Goal: Check status: Check status

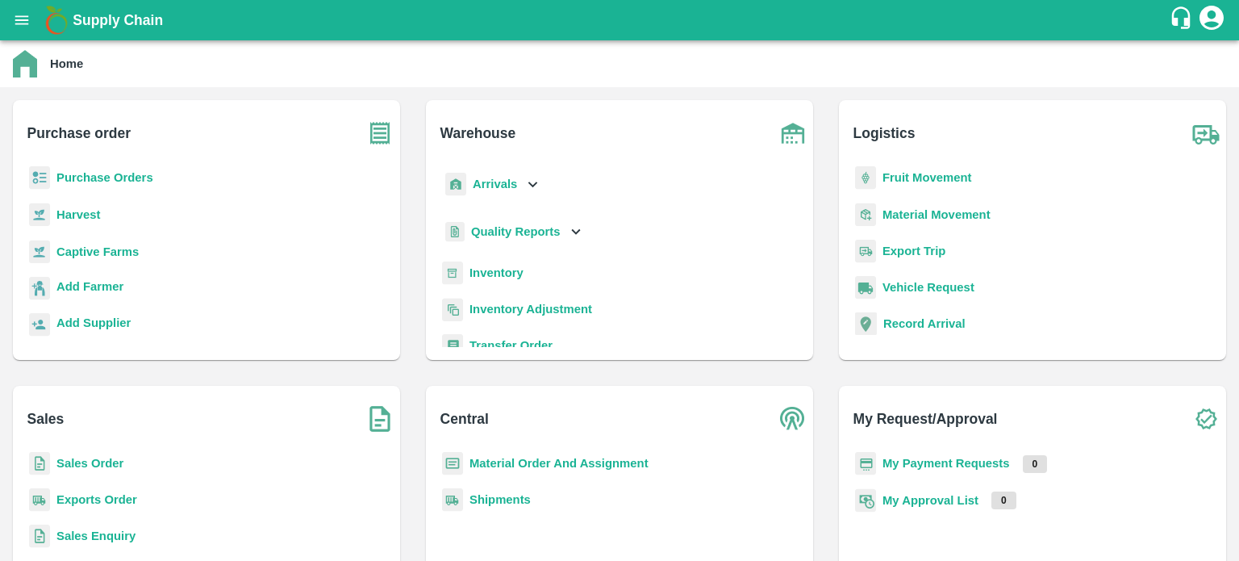
drag, startPoint x: 81, startPoint y: 494, endPoint x: 94, endPoint y: 467, distance: 30.0
click at [81, 494] on b "Exports Order" at bounding box center [96, 499] width 81 height 13
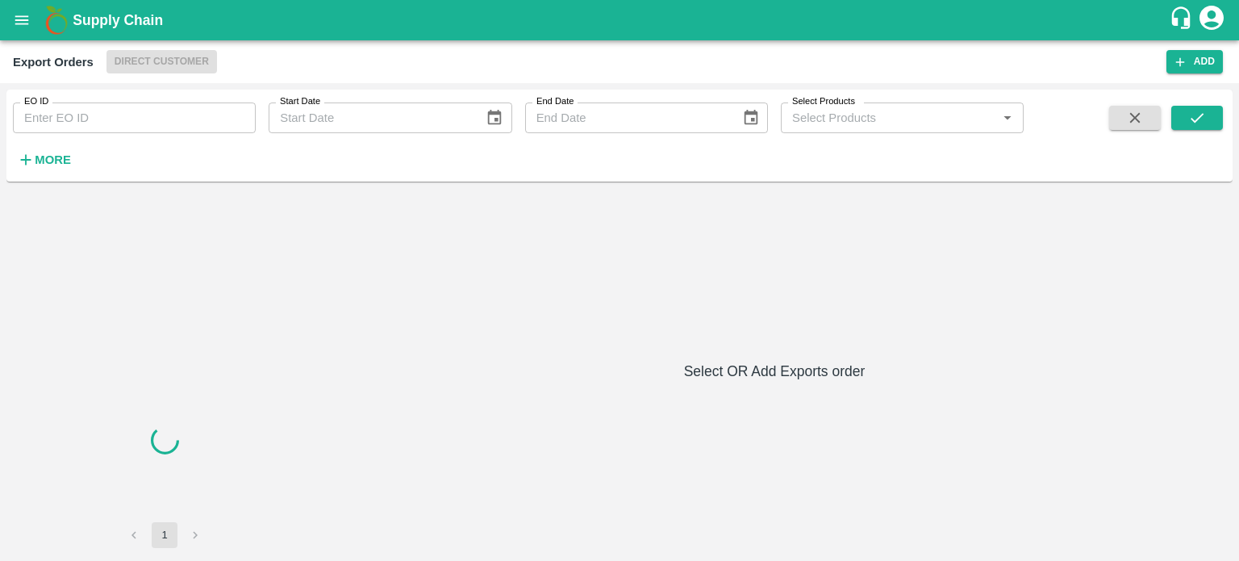
click at [165, 119] on input "EO ID" at bounding box center [134, 117] width 243 height 31
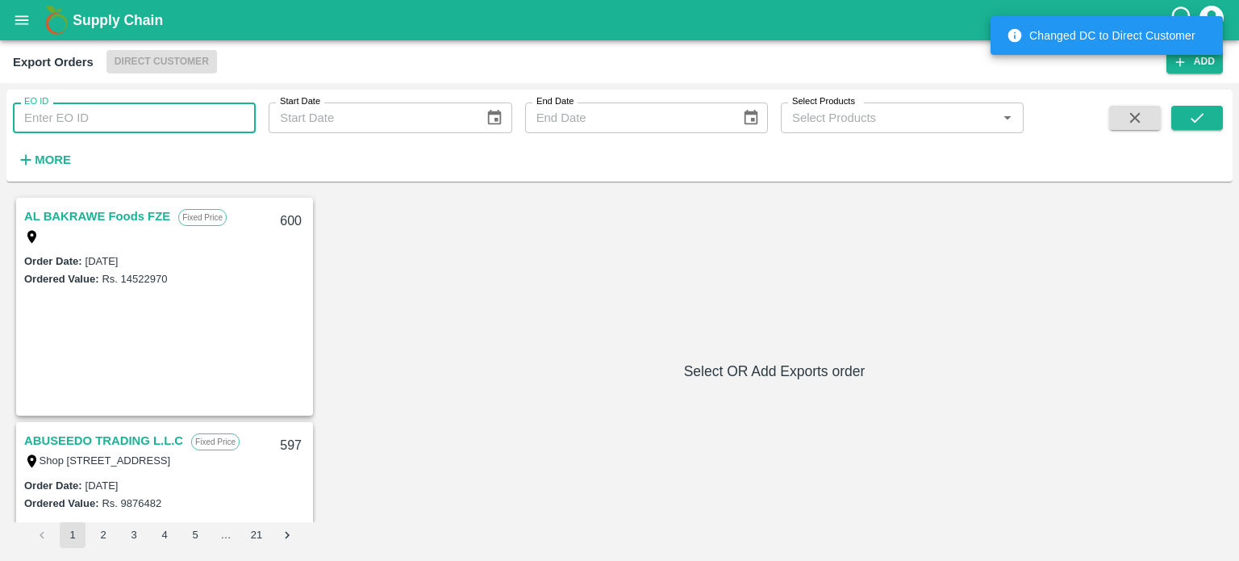
click at [165, 119] on input "EO ID" at bounding box center [134, 117] width 243 height 31
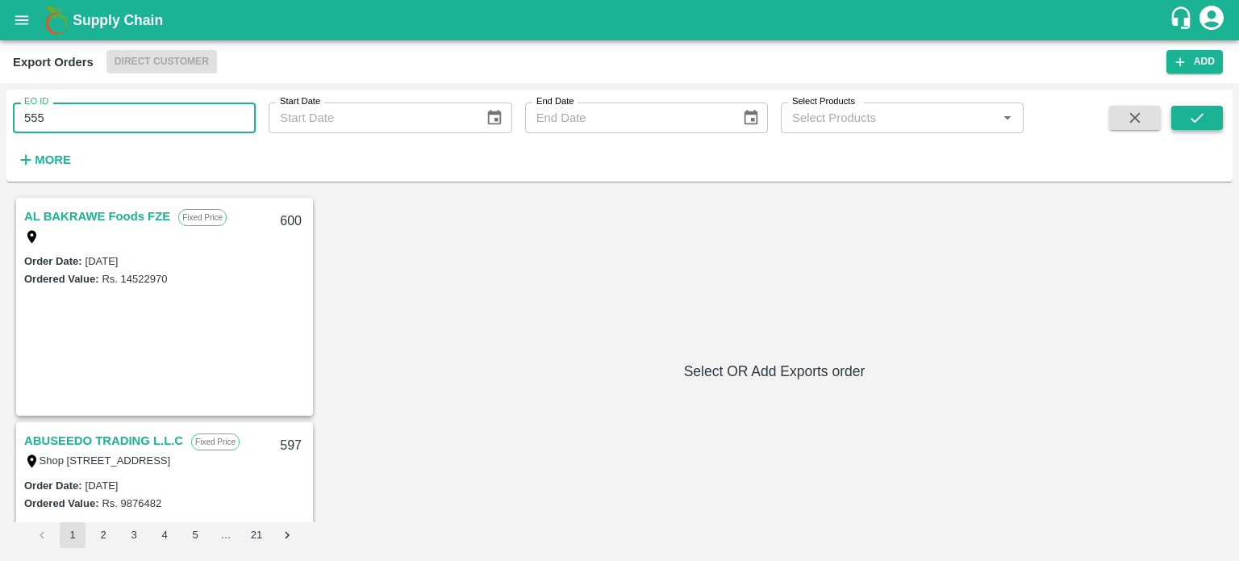
type input "555"
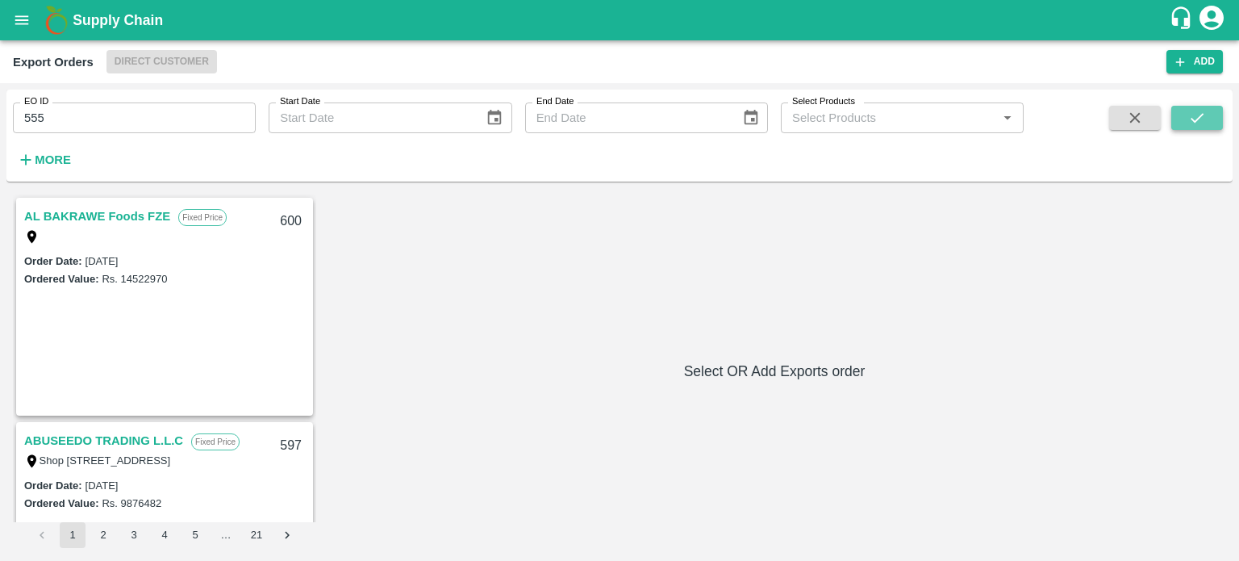
click at [1203, 123] on icon "submit" at bounding box center [1197, 118] width 18 height 18
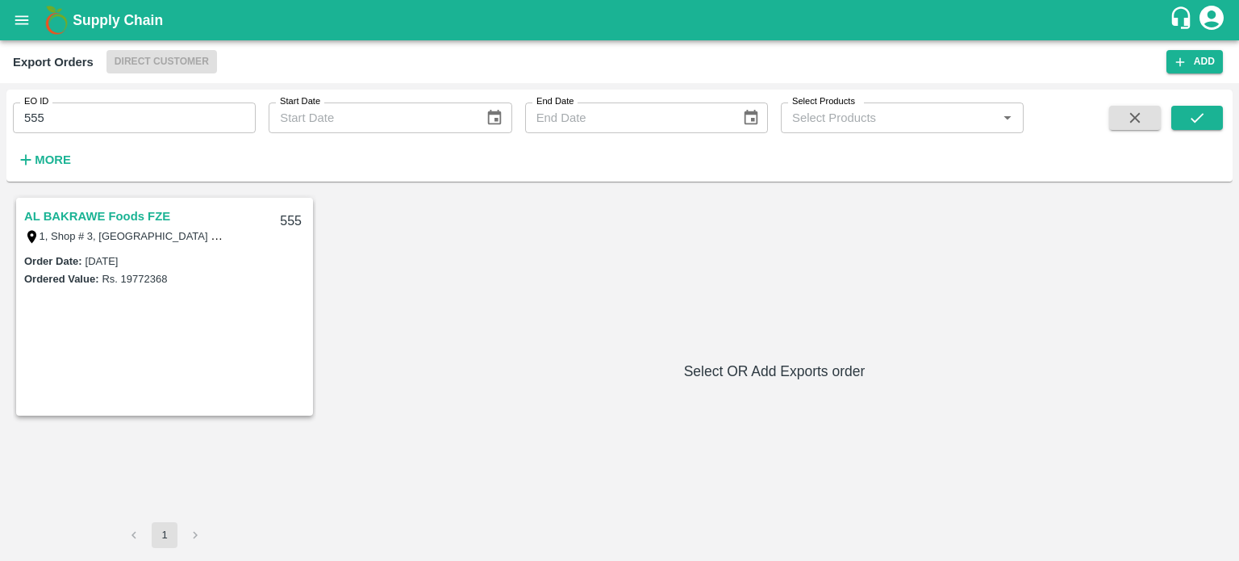
click at [155, 213] on link "AL BAKRAWE Foods FZE" at bounding box center [97, 216] width 146 height 21
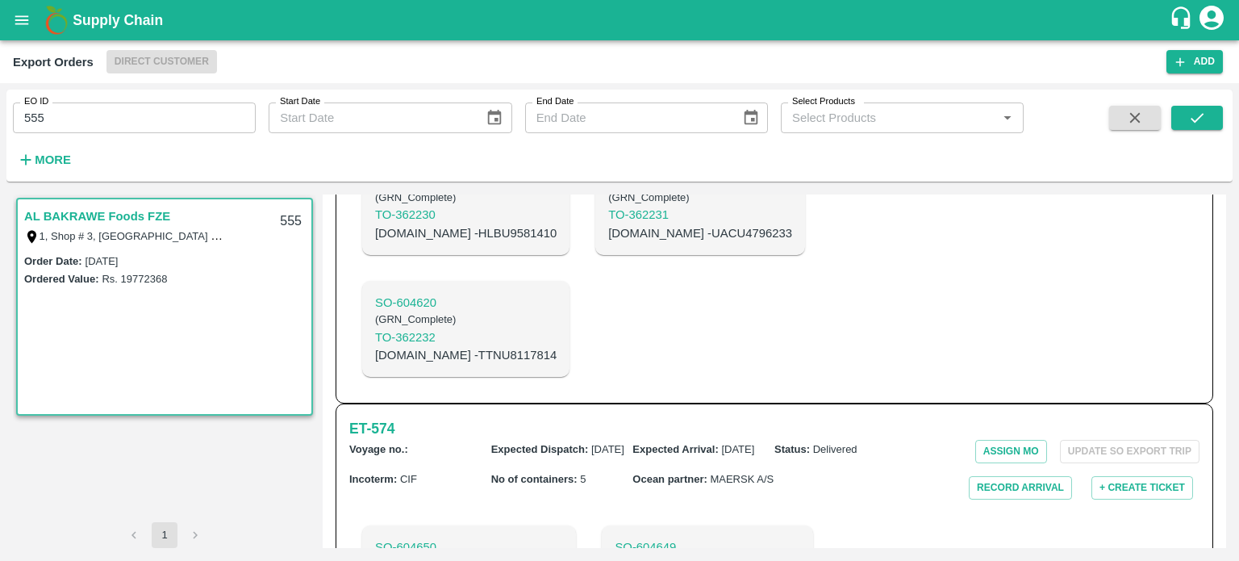
scroll to position [1491, 0]
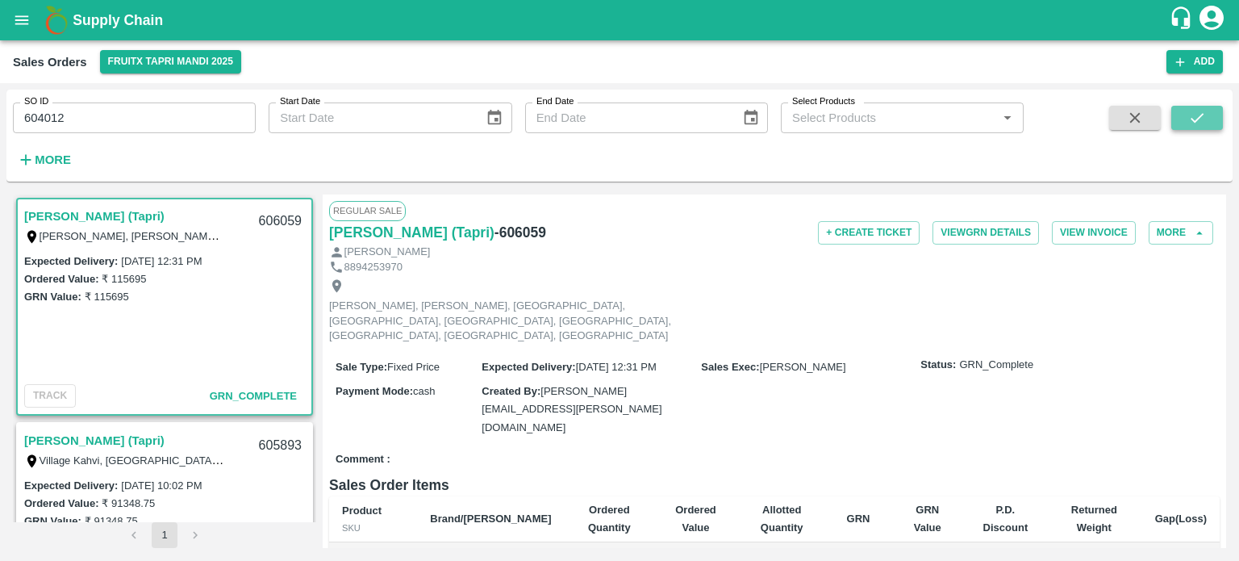
click at [1203, 124] on icon "submit" at bounding box center [1197, 118] width 18 height 18
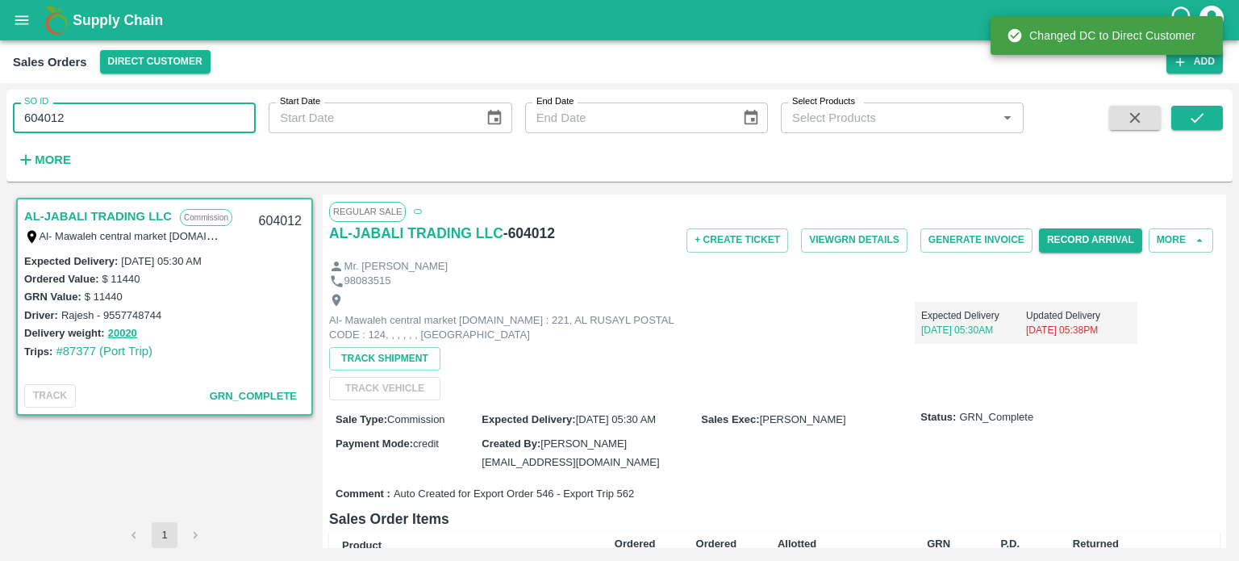
drag, startPoint x: 45, startPoint y: 115, endPoint x: 118, endPoint y: 119, distance: 72.7
click at [118, 119] on input "604012" at bounding box center [134, 117] width 243 height 31
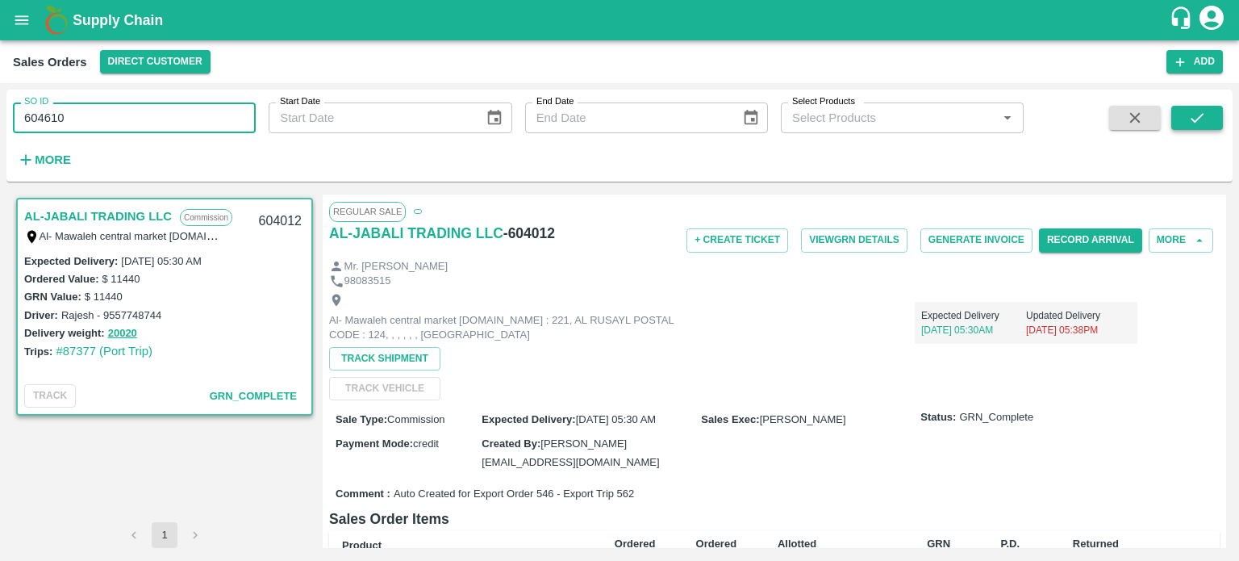
type input "604610"
click at [1203, 123] on icon "submit" at bounding box center [1197, 118] width 18 height 18
drag, startPoint x: 129, startPoint y: 119, endPoint x: 0, endPoint y: 121, distance: 129.1
click at [0, 121] on div "SO ID 604610 SO ID Start Date Start Date End Date End Date Select Products Sele…" at bounding box center [619, 322] width 1239 height 478
click at [115, 111] on input "606059" at bounding box center [134, 117] width 243 height 31
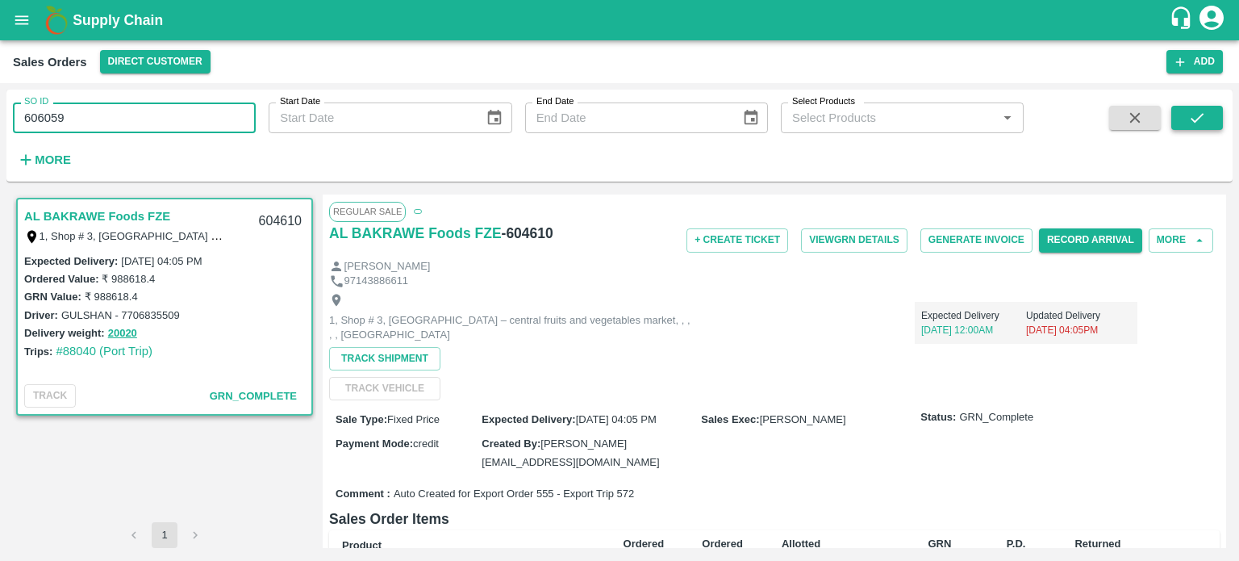
click at [1199, 119] on icon "submit" at bounding box center [1197, 118] width 13 height 10
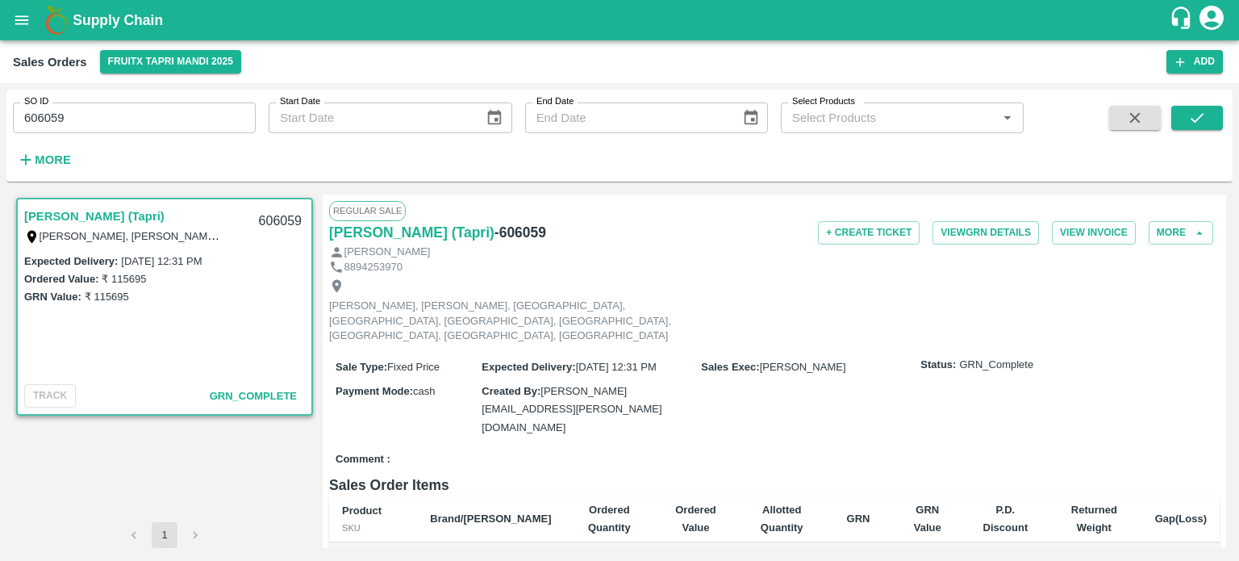
click at [171, 132] on input "606059" at bounding box center [134, 117] width 243 height 31
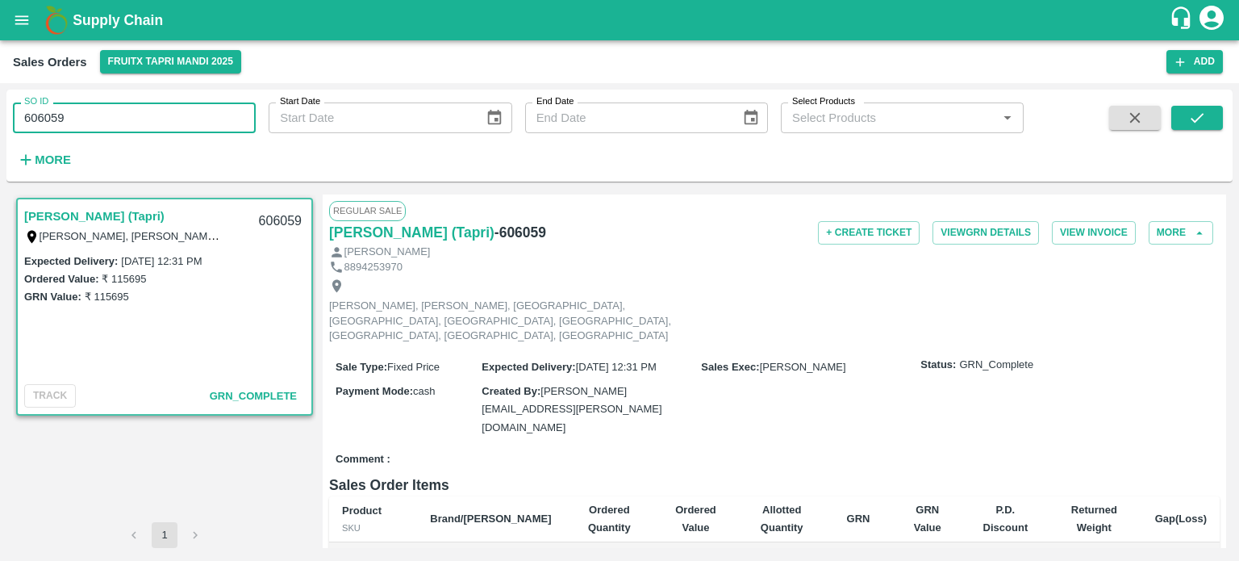
click at [171, 131] on input "606059" at bounding box center [134, 117] width 243 height 31
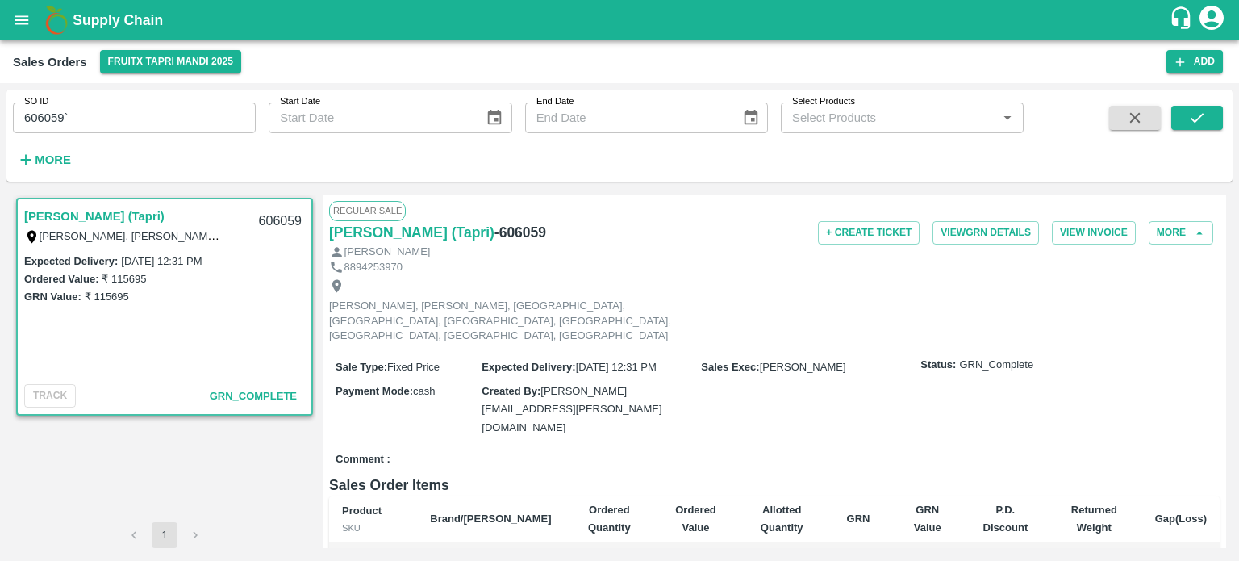
click at [445, 35] on div "Supply Chain" at bounding box center [619, 20] width 1239 height 40
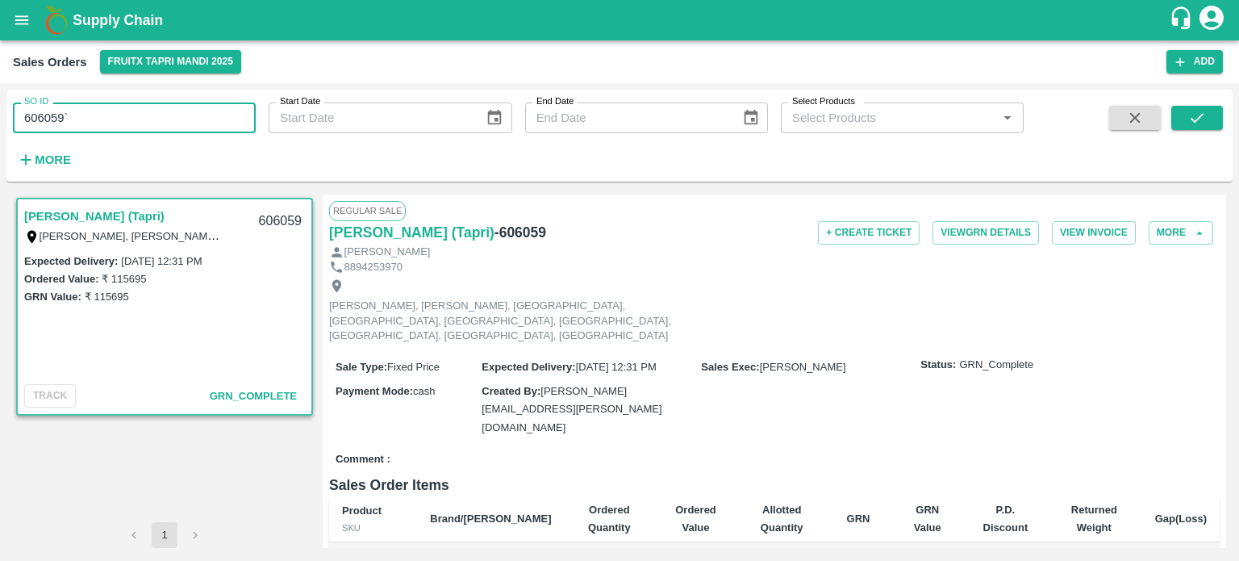
click at [52, 115] on input "606059`" at bounding box center [134, 117] width 243 height 31
drag, startPoint x: 38, startPoint y: 117, endPoint x: 222, endPoint y: 116, distance: 183.9
click at [222, 116] on input "606059`" at bounding box center [134, 117] width 243 height 31
click at [1199, 107] on button "submit" at bounding box center [1197, 118] width 52 height 24
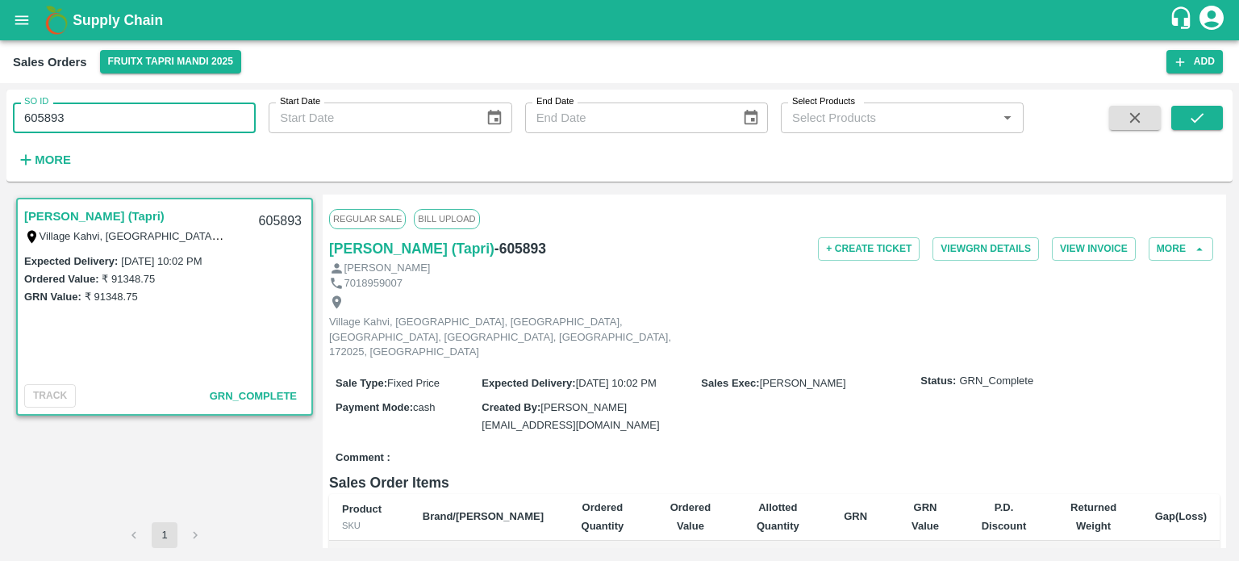
drag, startPoint x: 54, startPoint y: 119, endPoint x: 139, endPoint y: 116, distance: 84.8
click at [139, 117] on input "605893" at bounding box center [134, 117] width 243 height 31
click at [1170, 107] on div at bounding box center [1172, 139] width 101 height 66
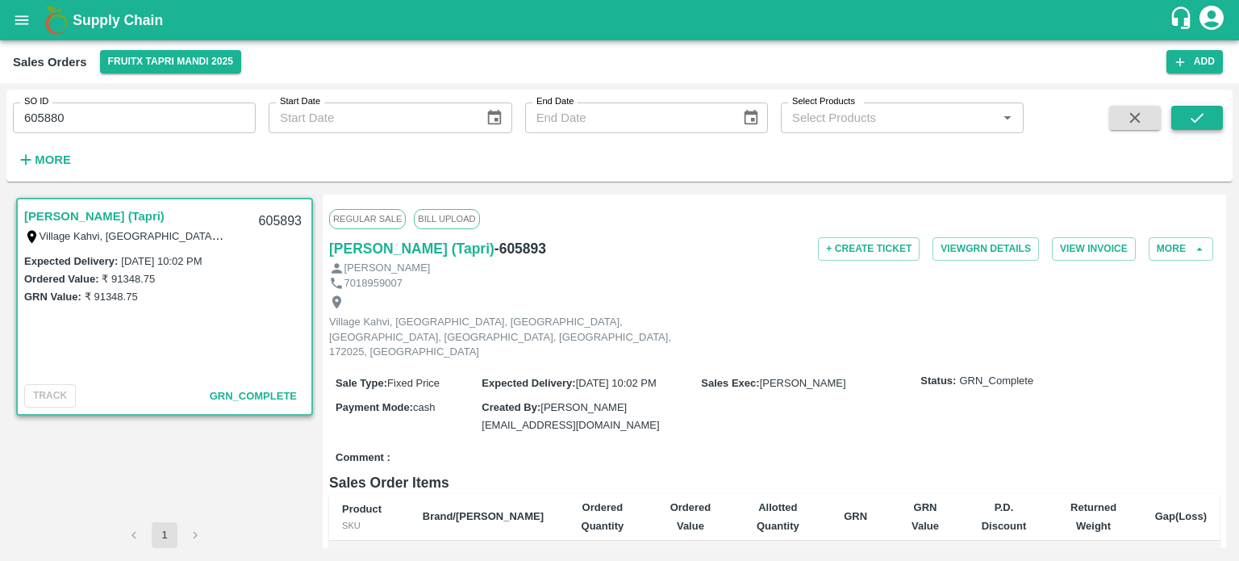
click at [1194, 112] on icon "submit" at bounding box center [1197, 118] width 18 height 18
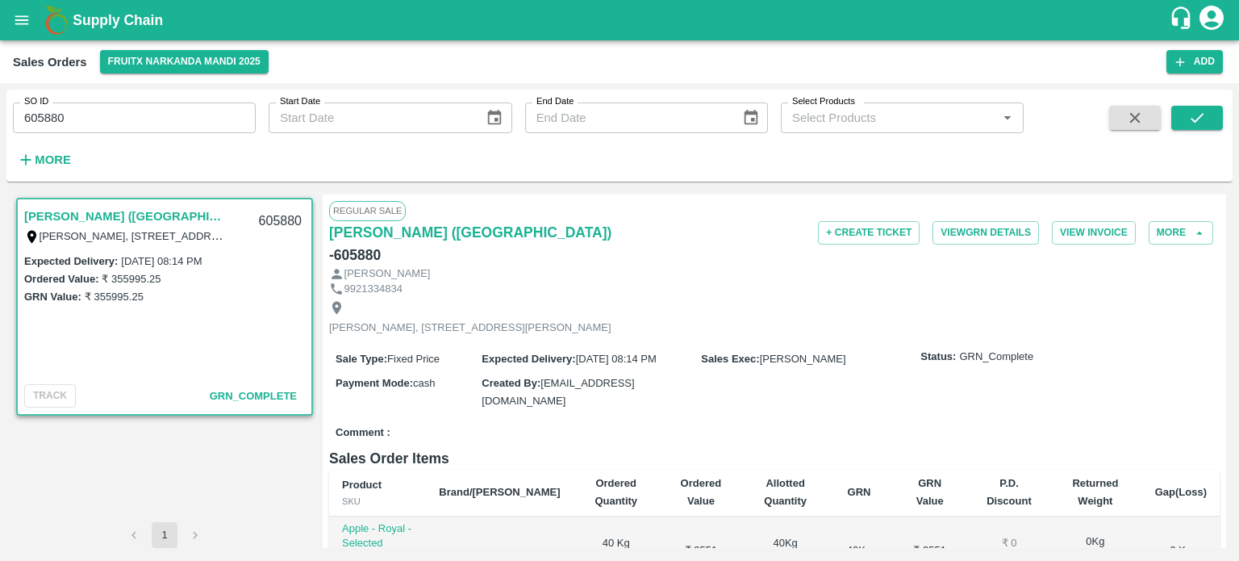
drag, startPoint x: 52, startPoint y: 115, endPoint x: 177, endPoint y: 113, distance: 125.0
click at [177, 113] on input "605880" at bounding box center [134, 117] width 243 height 31
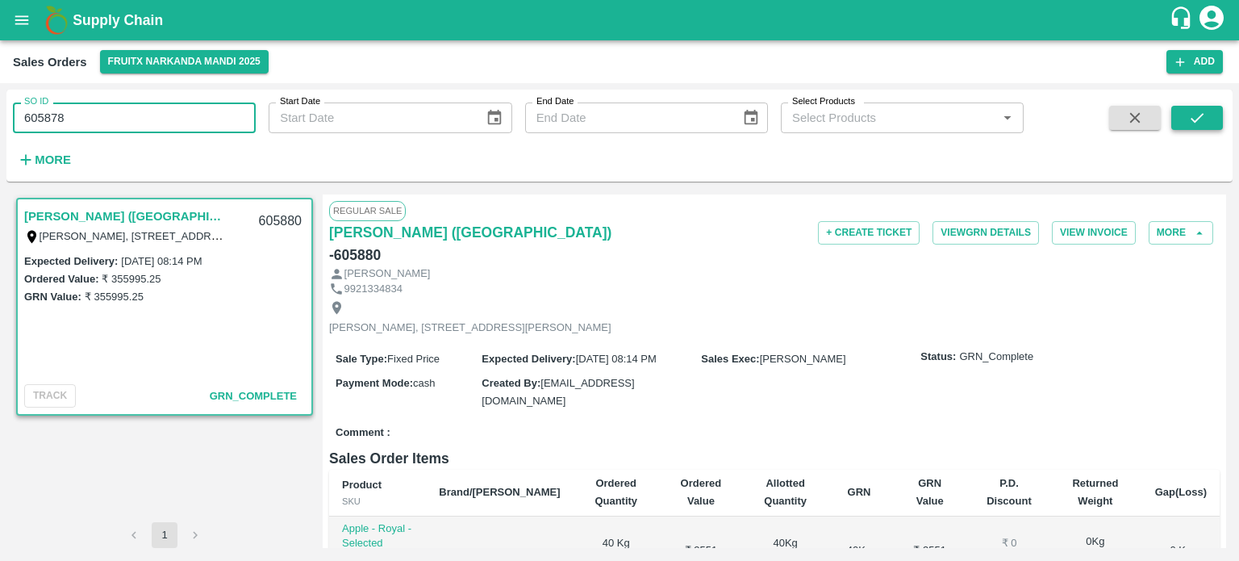
click at [1195, 119] on icon "submit" at bounding box center [1197, 118] width 18 height 18
drag, startPoint x: 45, startPoint y: 118, endPoint x: 258, endPoint y: 124, distance: 213.0
click at [257, 124] on div "SO ID 605878 SO ID Start Date Start Date End Date End Date Select Products Sele…" at bounding box center [512, 132] width 1024 height 84
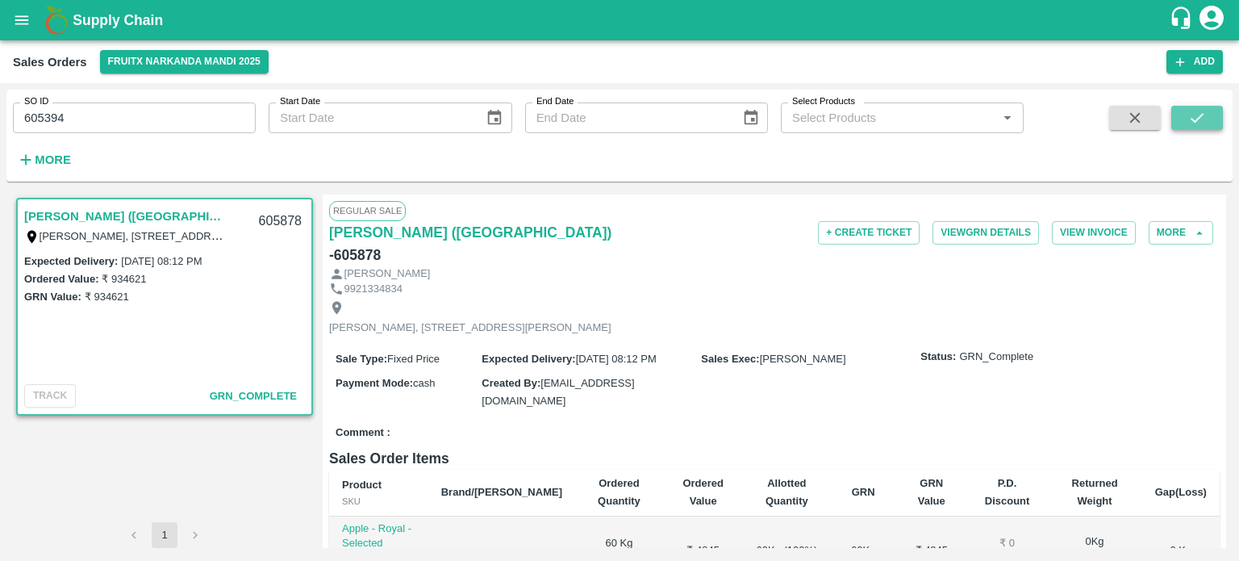
click at [1206, 122] on button "submit" at bounding box center [1197, 118] width 52 height 24
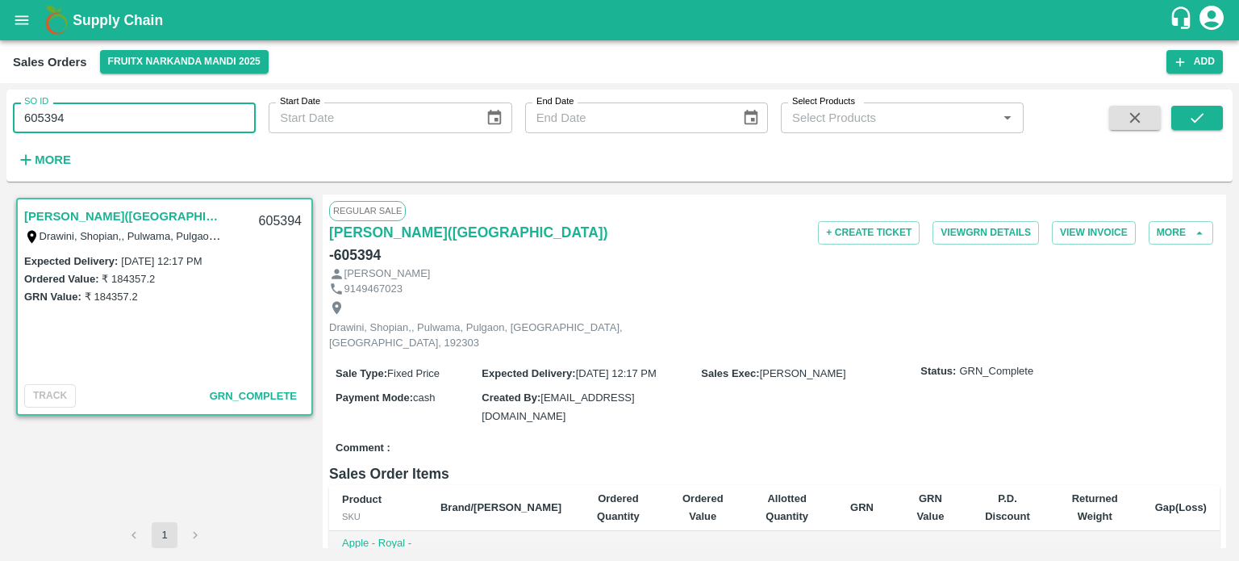
drag, startPoint x: 45, startPoint y: 115, endPoint x: 294, endPoint y: 142, distance: 249.9
click at [298, 141] on div "SO ID 605394 SO ID Start Date Start Date End Date End Date Select Products Sele…" at bounding box center [512, 132] width 1024 height 84
click at [1211, 107] on button "submit" at bounding box center [1197, 118] width 52 height 24
drag, startPoint x: 52, startPoint y: 115, endPoint x: 165, endPoint y: 107, distance: 113.2
click at [164, 107] on input "605163" at bounding box center [134, 117] width 243 height 31
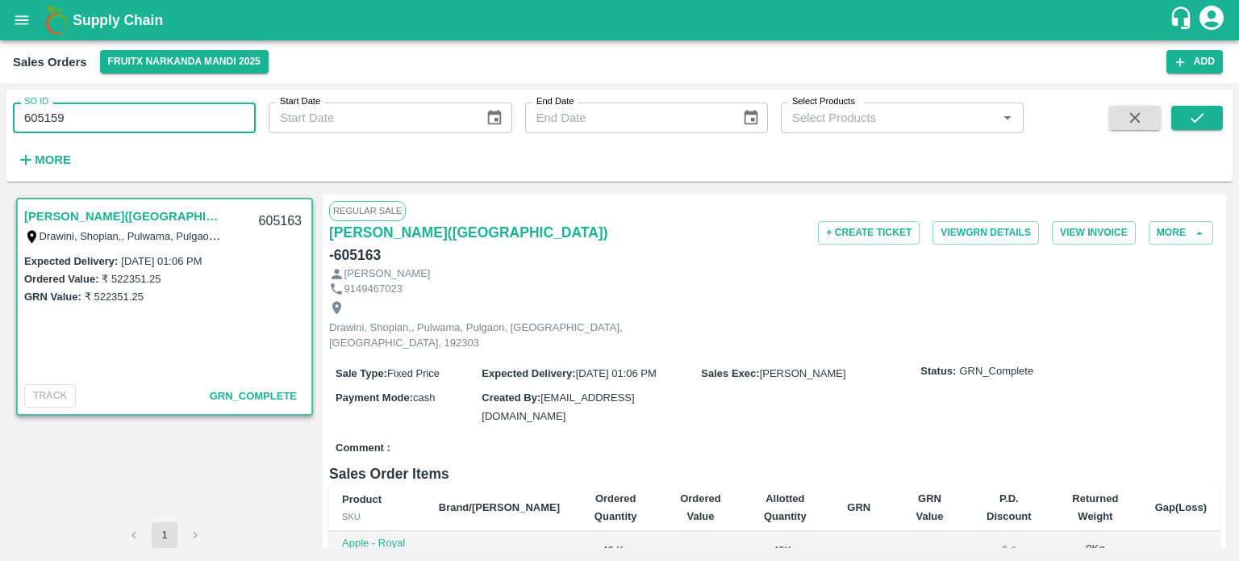
click at [1223, 115] on div "SO ID 605159 SO ID Start Date Start Date End Date End Date Select Products Sele…" at bounding box center [619, 135] width 1226 height 79
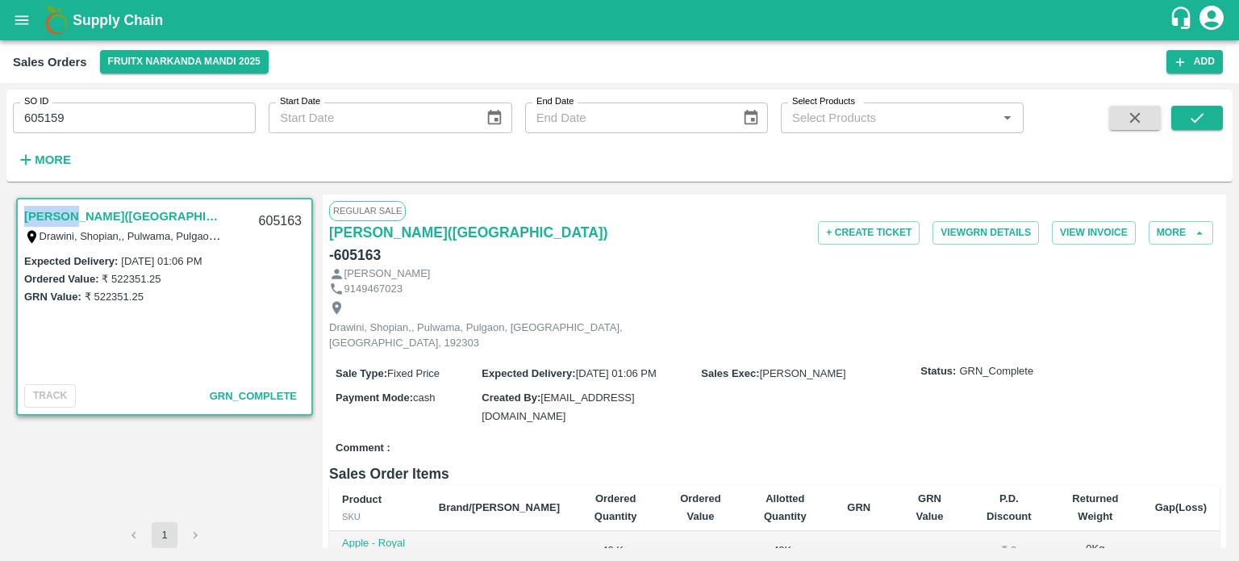
click at [1223, 115] on div "SO ID 605159 SO ID Start Date Start Date End Date End Date Select Products Sele…" at bounding box center [619, 135] width 1226 height 79
click at [1218, 119] on button "submit" at bounding box center [1197, 118] width 52 height 24
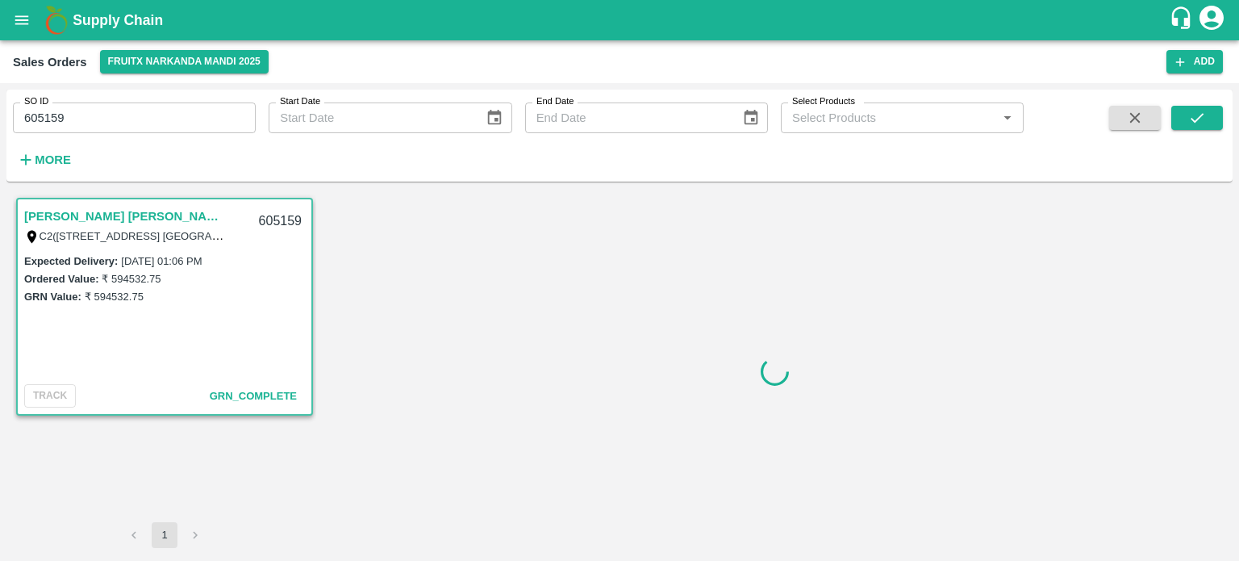
click at [491, 171] on div "SO ID 605159 SO ID Start Date Start Date End Date End Date Select Products Sele…" at bounding box center [512, 132] width 1024 height 84
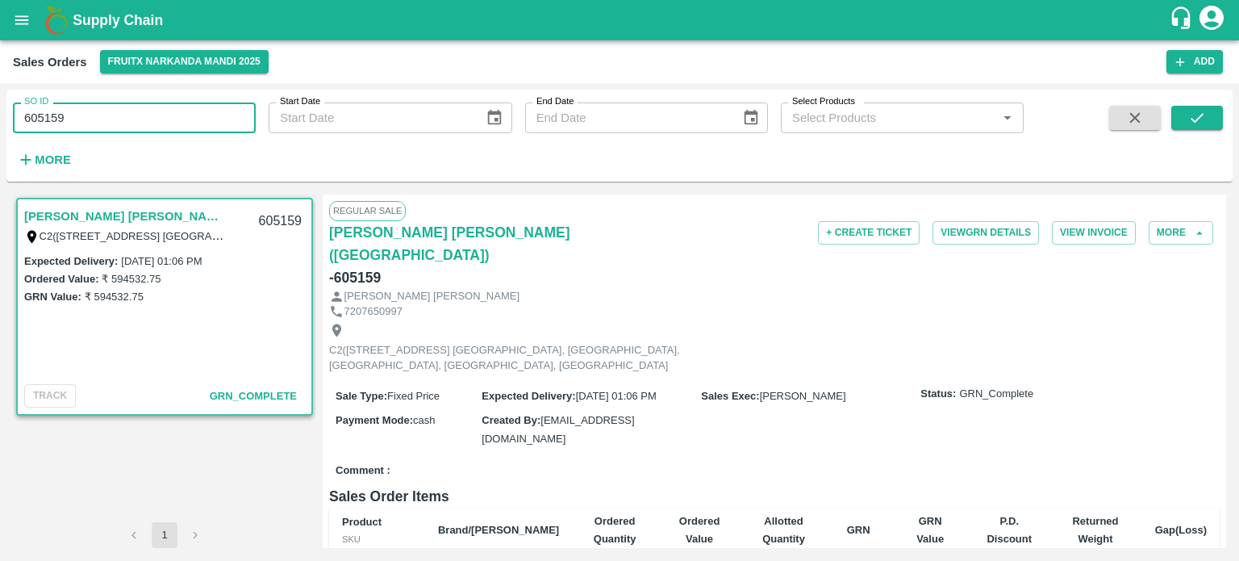
drag, startPoint x: 52, startPoint y: 120, endPoint x: 277, endPoint y: 99, distance: 226.8
click at [276, 99] on div "SO ID 605159 SO ID Start Date Start Date End Date End Date Select Products Sele…" at bounding box center [512, 132] width 1024 height 84
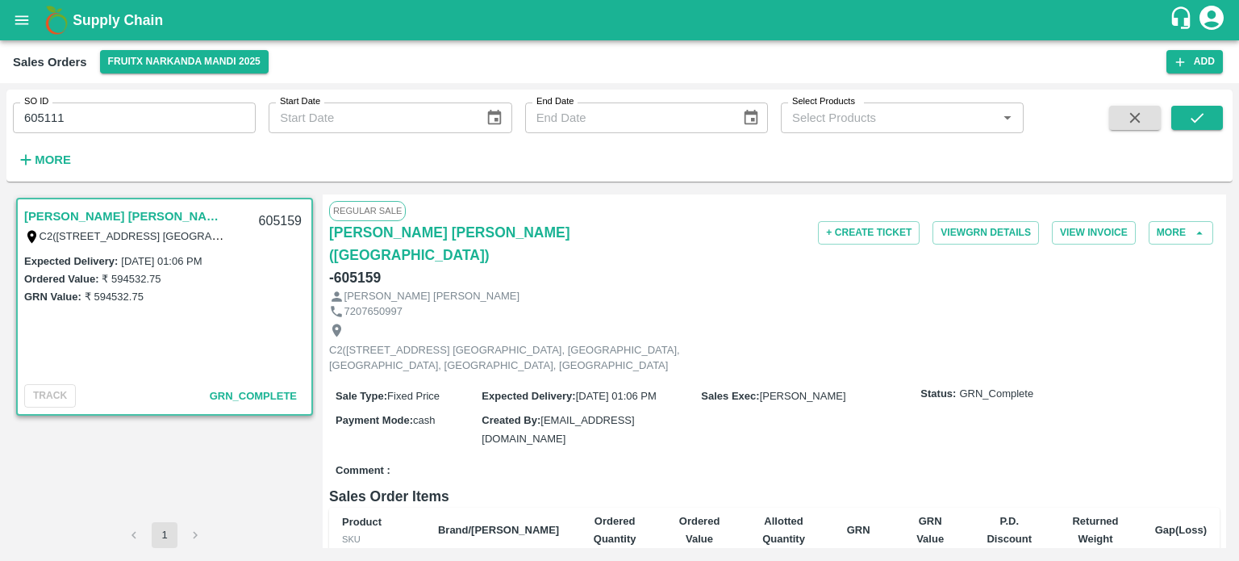
click at [1223, 128] on div "SO ID 605111 SO ID Start Date Start Date End Date End Date Select Products Sele…" at bounding box center [619, 135] width 1226 height 79
click at [1212, 124] on button "submit" at bounding box center [1197, 118] width 52 height 24
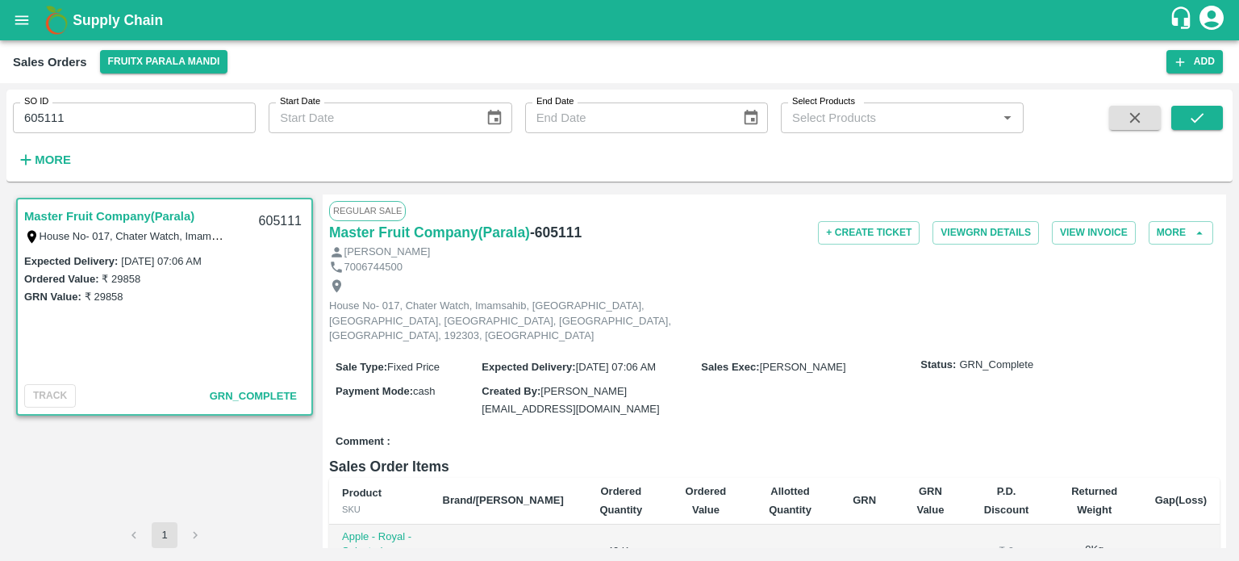
drag, startPoint x: 37, startPoint y: 115, endPoint x: 213, endPoint y: 112, distance: 175.9
click at [211, 115] on input "605111" at bounding box center [134, 117] width 243 height 31
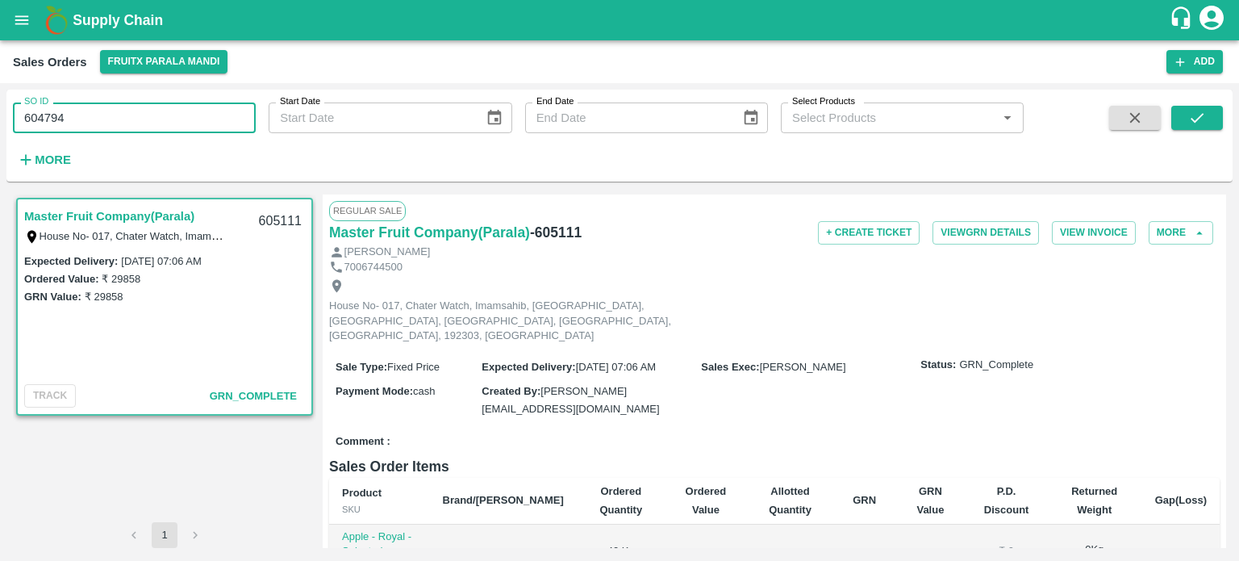
click at [1204, 130] on span at bounding box center [1197, 139] width 52 height 66
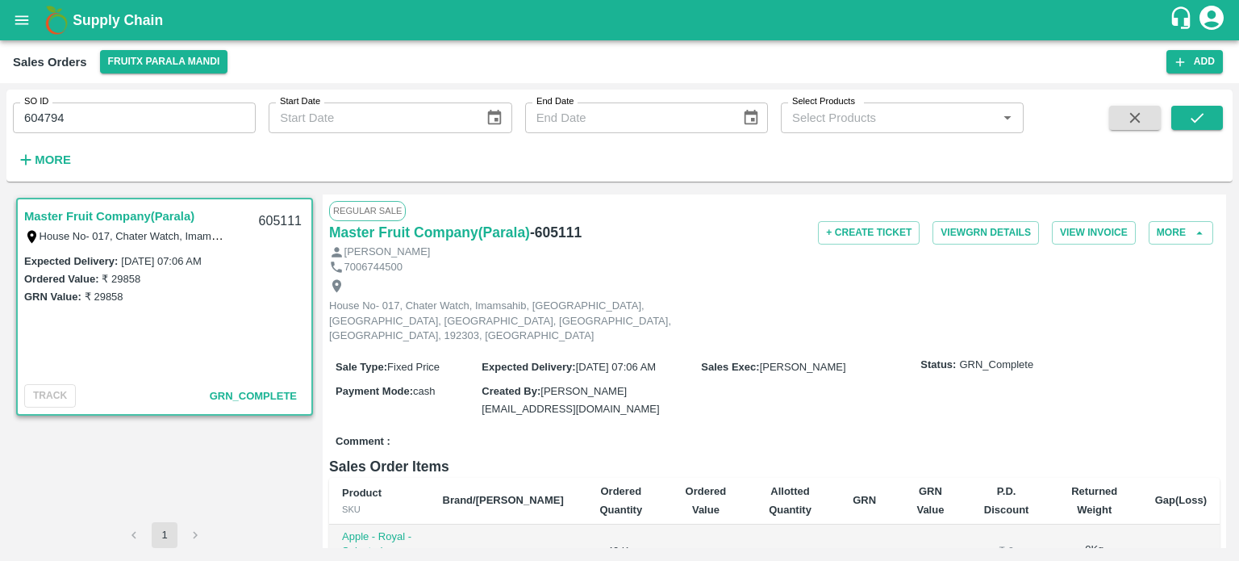
click at [1190, 160] on span at bounding box center [1197, 139] width 52 height 66
click at [1202, 128] on button "submit" at bounding box center [1197, 118] width 52 height 24
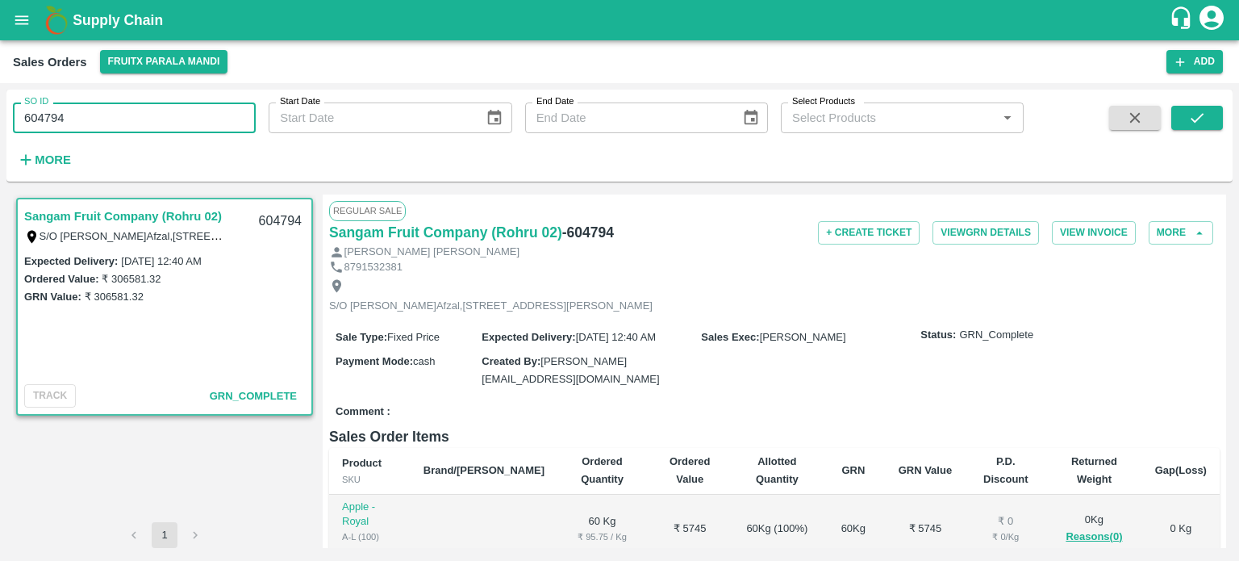
drag, startPoint x: 60, startPoint y: 116, endPoint x: 218, endPoint y: 113, distance: 158.1
click at [213, 115] on input "604794" at bounding box center [134, 117] width 243 height 31
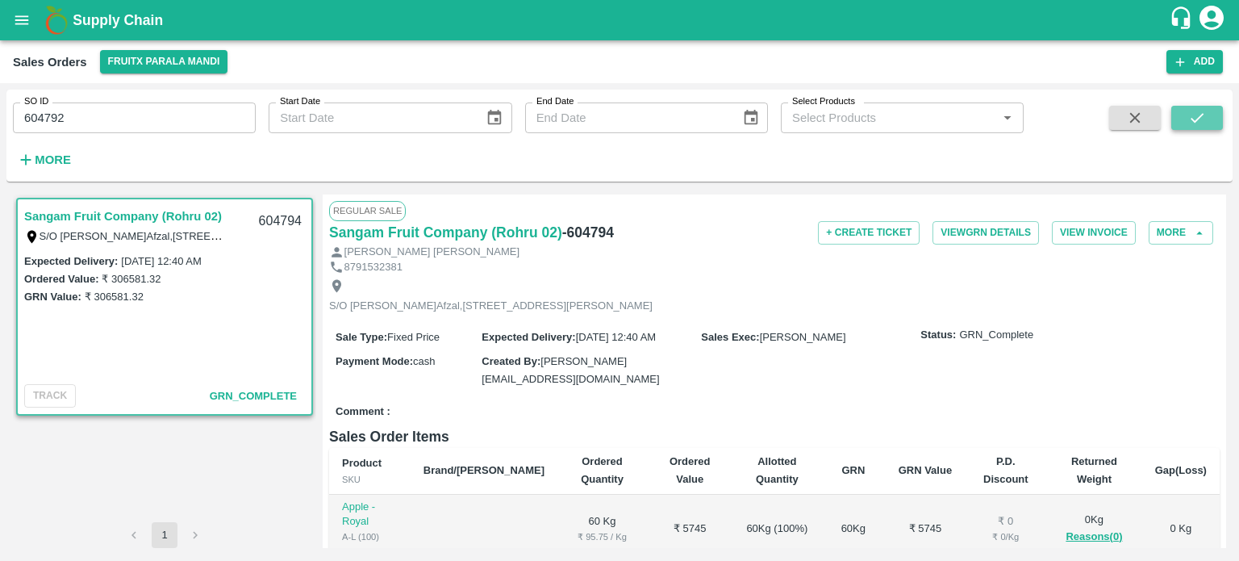
click at [1195, 109] on icon "submit" at bounding box center [1197, 118] width 18 height 18
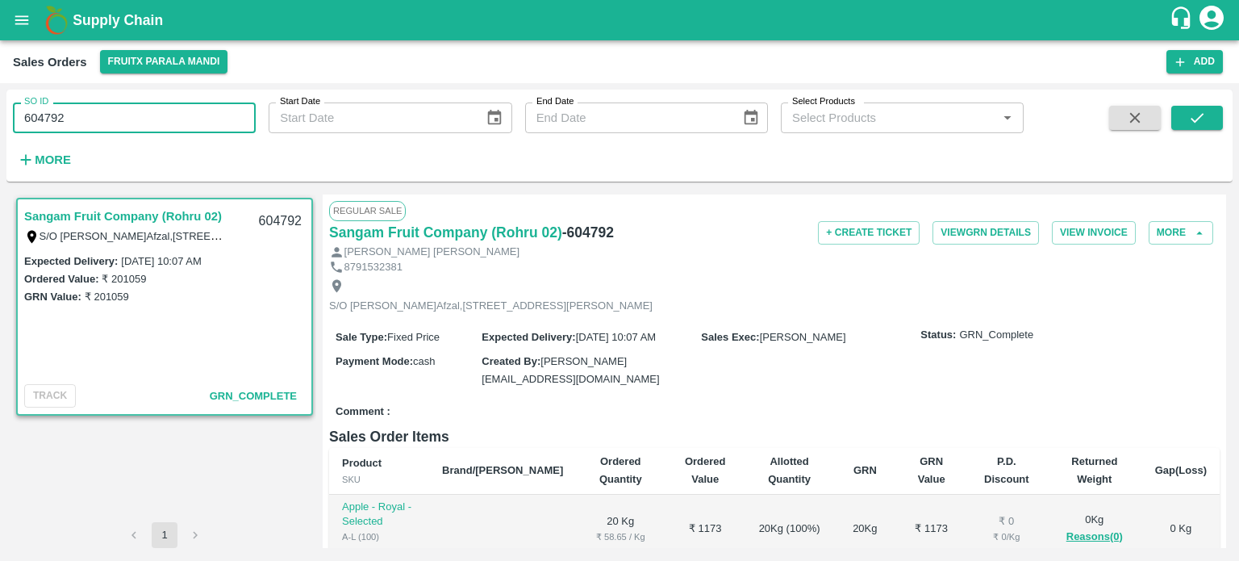
drag, startPoint x: 43, startPoint y: 123, endPoint x: 142, endPoint y: 118, distance: 99.3
click at [141, 122] on input "604792" at bounding box center [134, 117] width 243 height 31
click at [1187, 106] on button "submit" at bounding box center [1197, 118] width 52 height 24
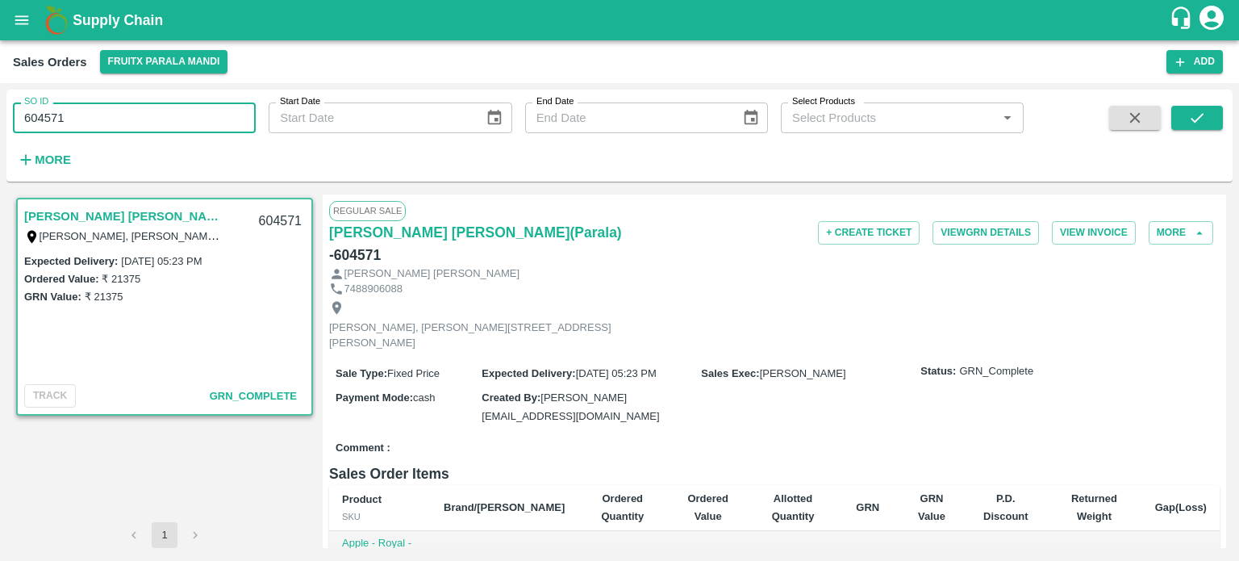
drag, startPoint x: 45, startPoint y: 115, endPoint x: 124, endPoint y: 102, distance: 80.1
click at [123, 103] on input "604571" at bounding box center [134, 117] width 243 height 31
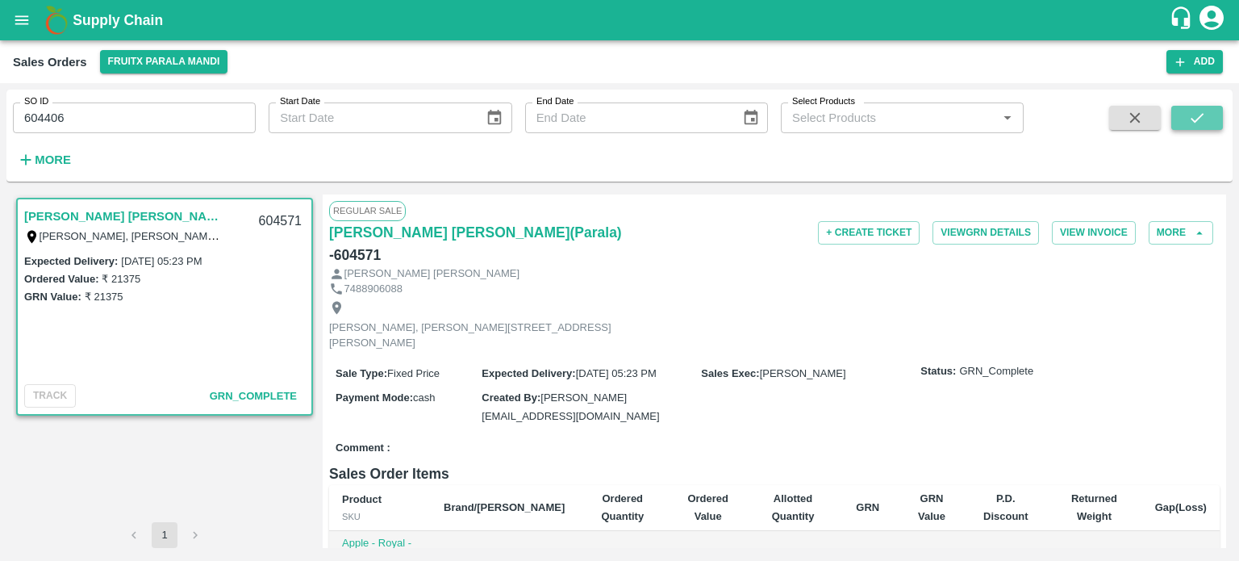
click at [1220, 124] on button "submit" at bounding box center [1197, 118] width 52 height 24
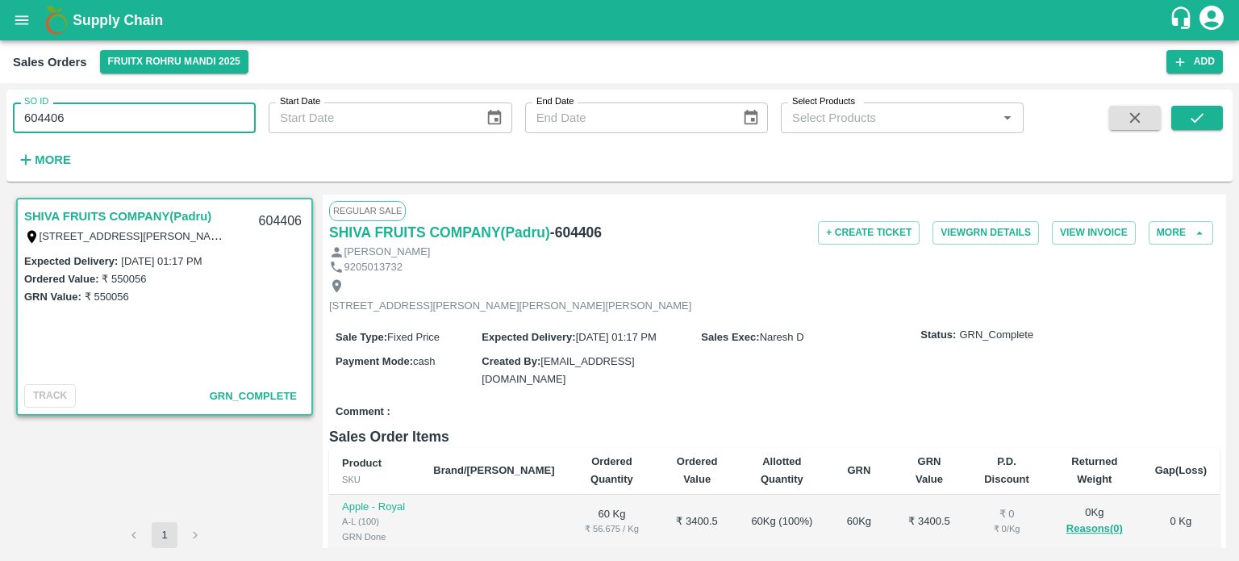
drag, startPoint x: 42, startPoint y: 116, endPoint x: 152, endPoint y: 125, distance: 110.1
click at [152, 125] on input "604406" at bounding box center [134, 117] width 243 height 31
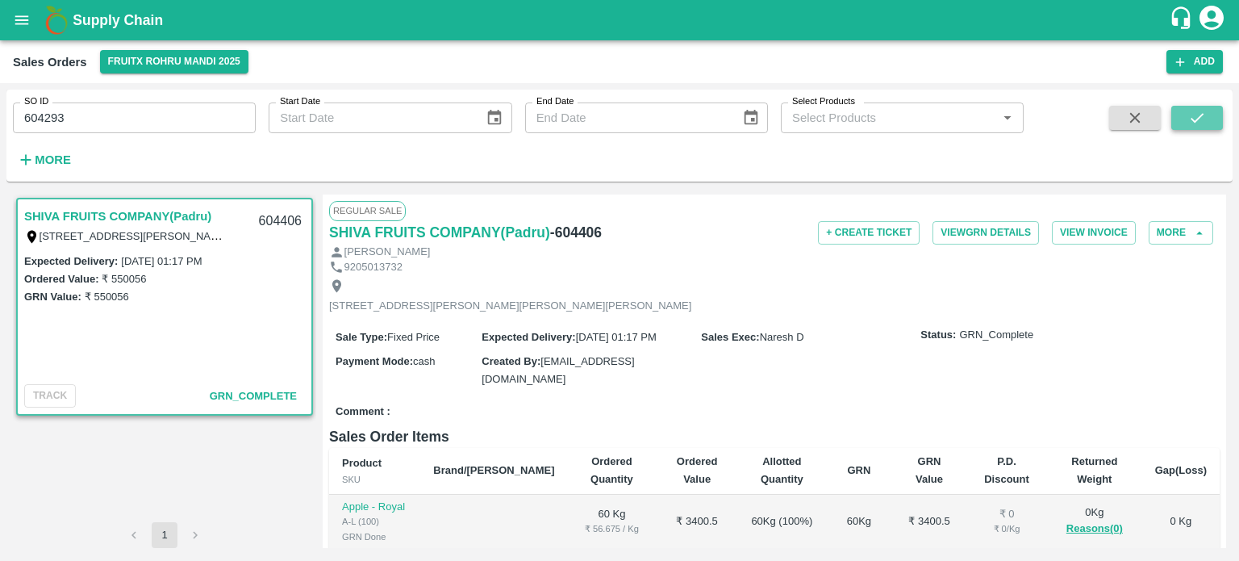
click at [1199, 122] on icon "submit" at bounding box center [1197, 118] width 18 height 18
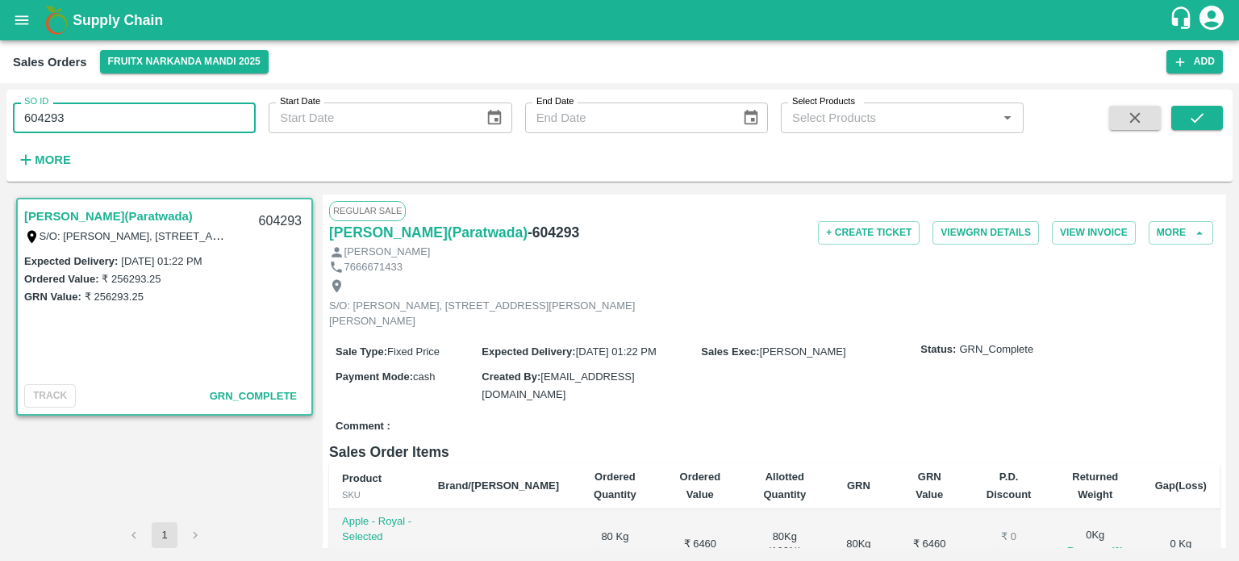
drag, startPoint x: 48, startPoint y: 115, endPoint x: 199, endPoint y: 109, distance: 150.9
click at [199, 113] on input "604293" at bounding box center [134, 117] width 243 height 31
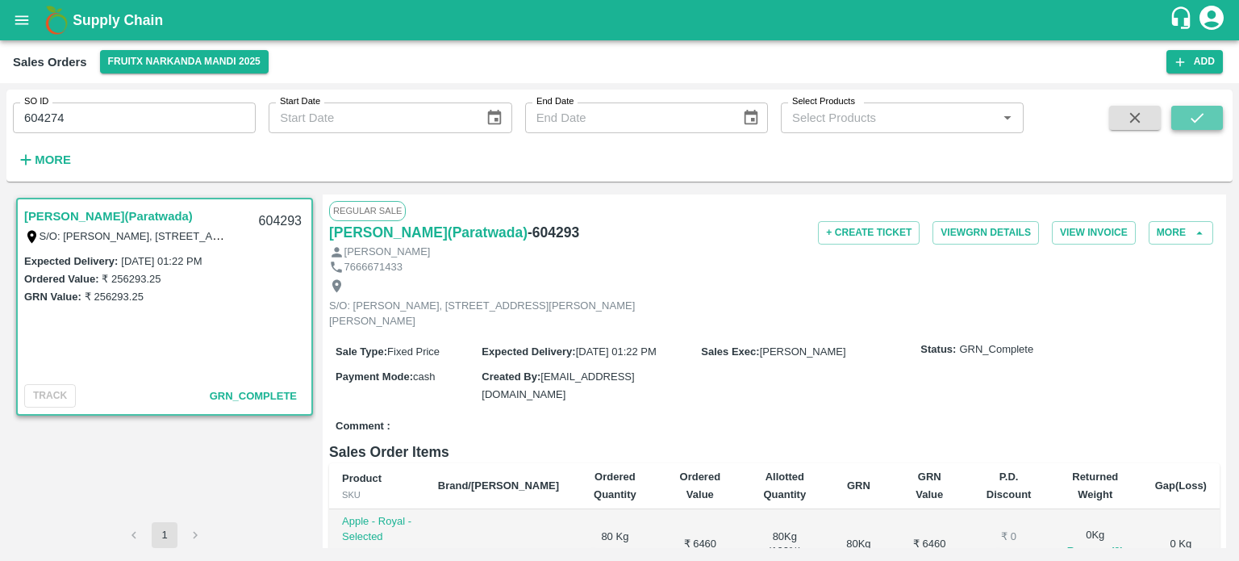
click at [1188, 113] on icon "submit" at bounding box center [1197, 118] width 18 height 18
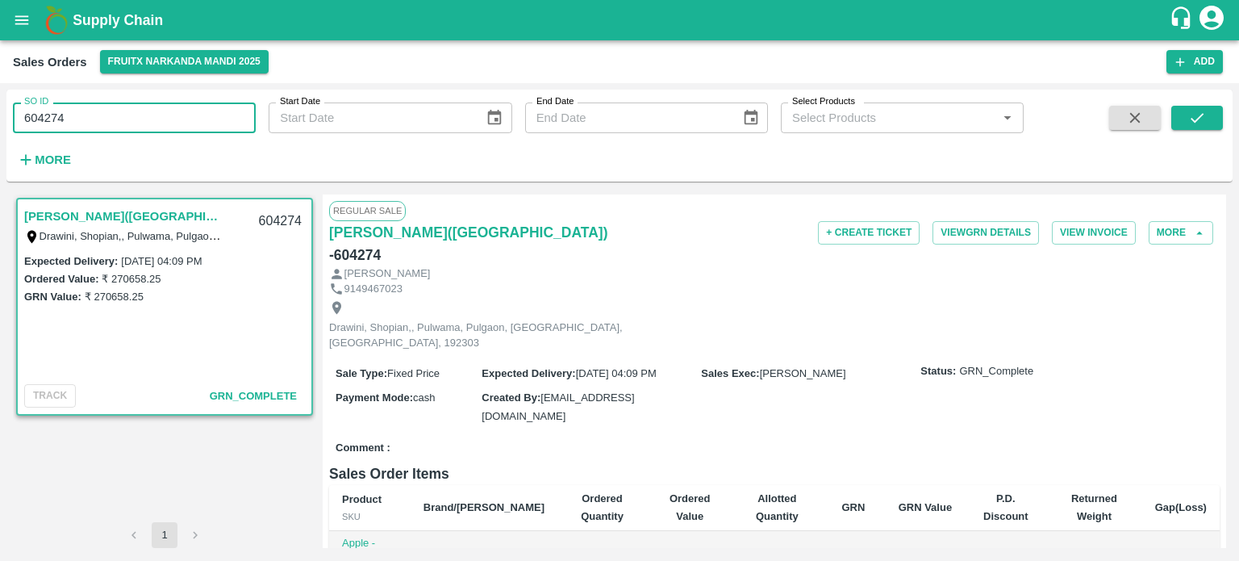
drag, startPoint x: 52, startPoint y: 113, endPoint x: 223, endPoint y: 90, distance: 173.4
click at [219, 93] on div "SO ID 604274 SO ID" at bounding box center [128, 112] width 256 height 44
click at [1188, 112] on icon "submit" at bounding box center [1197, 118] width 18 height 18
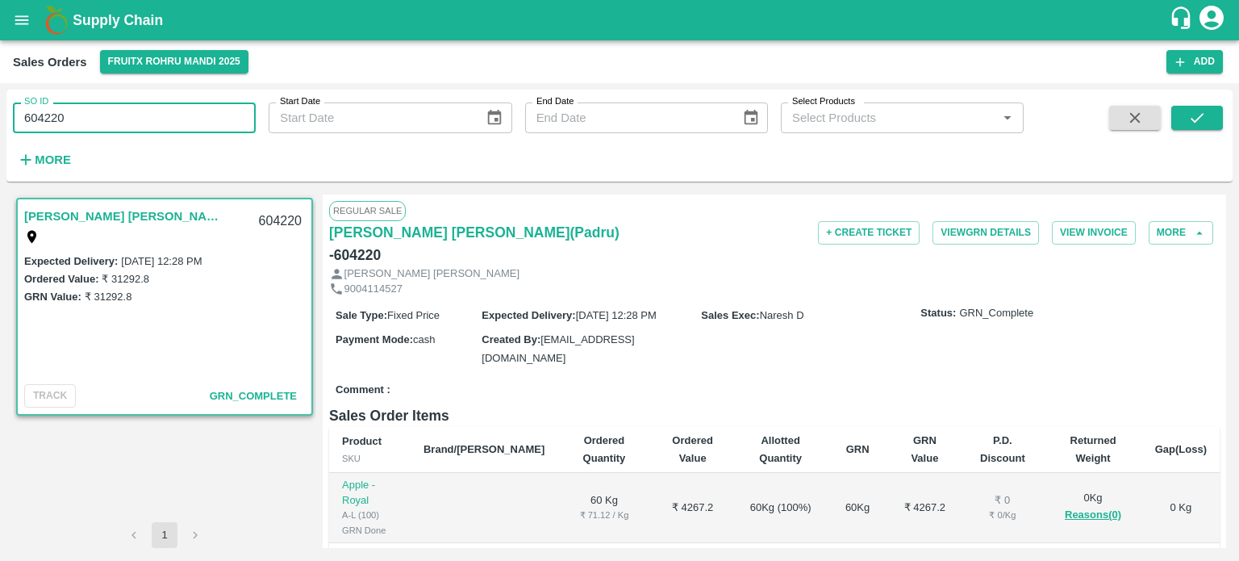
drag, startPoint x: 44, startPoint y: 118, endPoint x: 229, endPoint y: 103, distance: 185.3
click at [227, 104] on input "604220" at bounding box center [134, 117] width 243 height 31
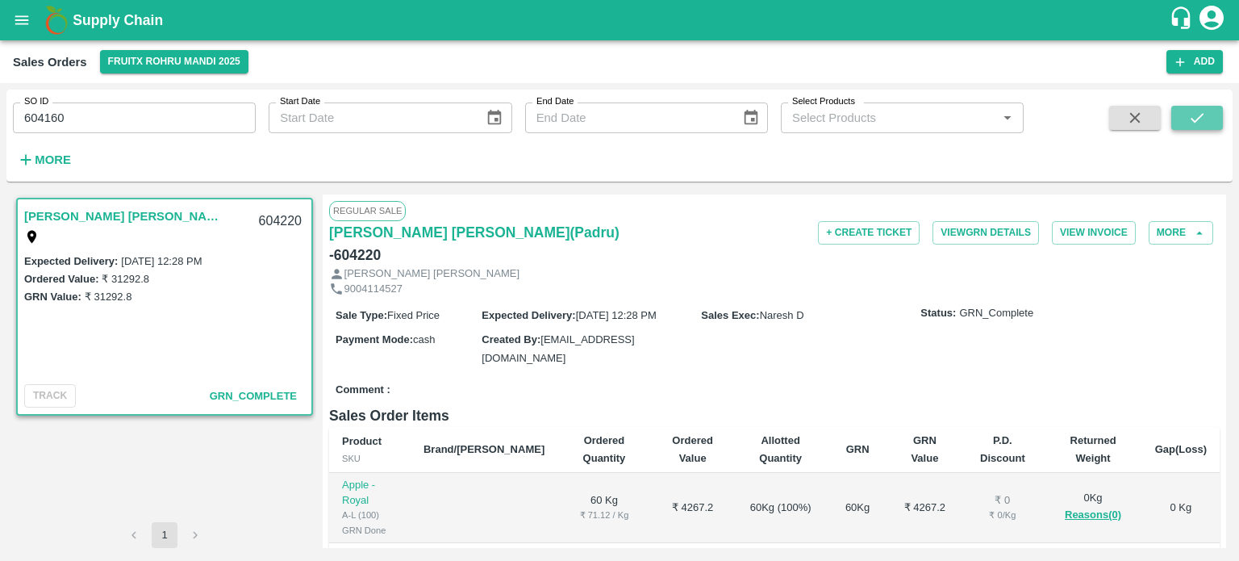
click at [1195, 115] on icon "submit" at bounding box center [1197, 118] width 18 height 18
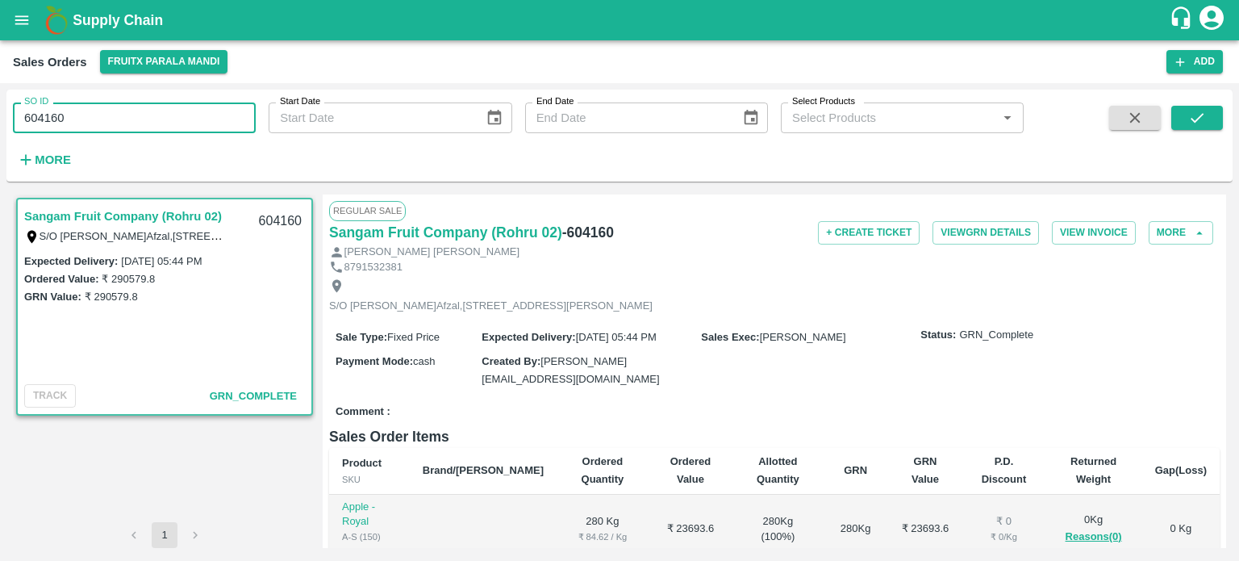
drag, startPoint x: 45, startPoint y: 113, endPoint x: 245, endPoint y: 110, distance: 200.1
click at [243, 112] on input "604160" at bounding box center [134, 117] width 243 height 31
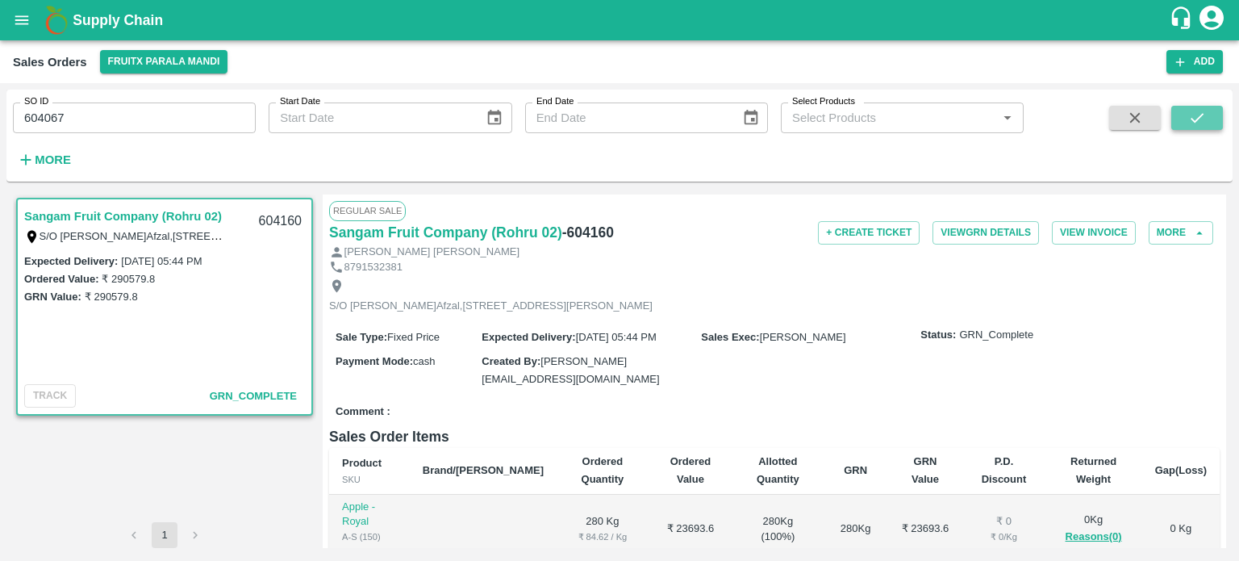
click at [1195, 128] on button "submit" at bounding box center [1197, 118] width 52 height 24
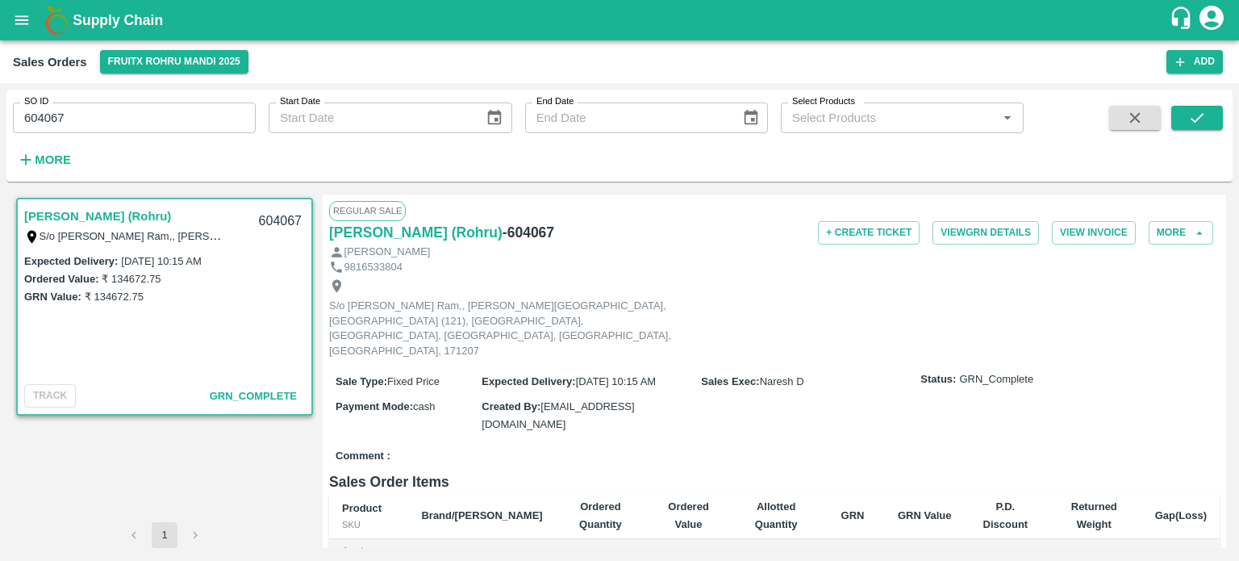
drag, startPoint x: 58, startPoint y: 112, endPoint x: 190, endPoint y: 122, distance: 132.6
click at [190, 122] on input "604067" at bounding box center [134, 117] width 243 height 31
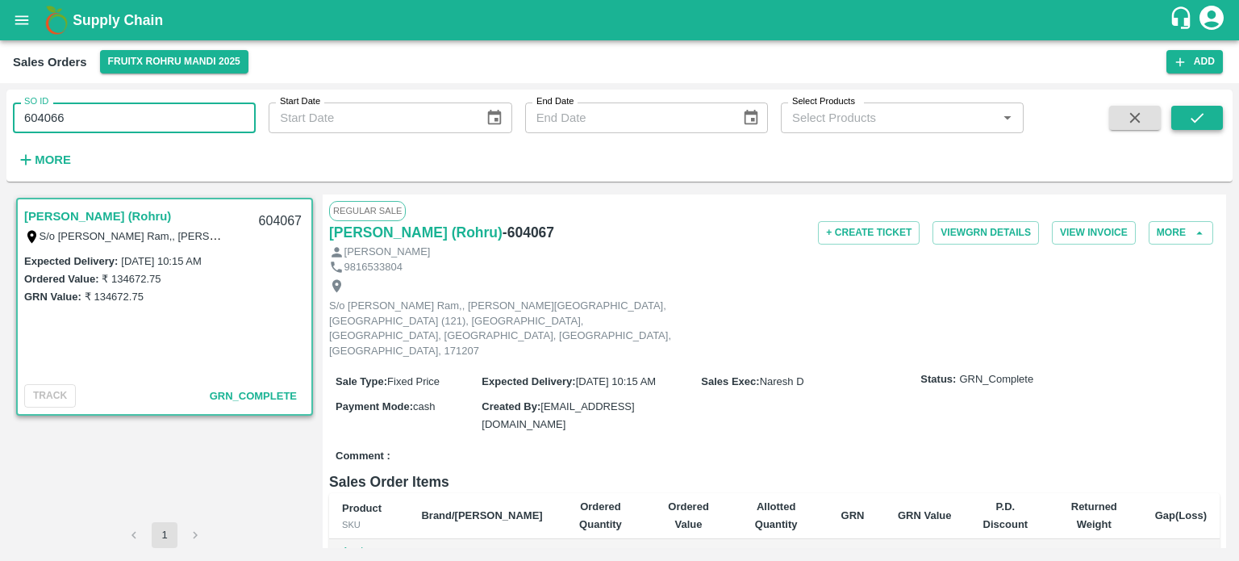
type input "604066"
click at [1197, 125] on icon "submit" at bounding box center [1197, 118] width 18 height 18
